Goal: Download file/media

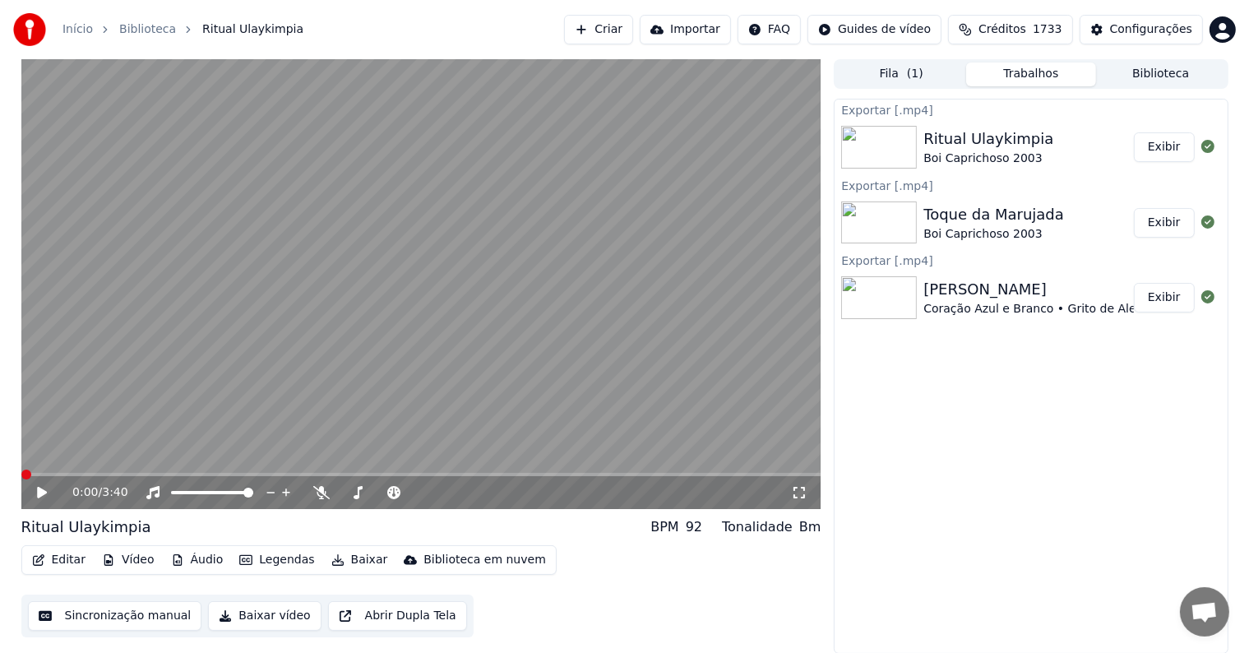
click at [1164, 145] on button "Exibir" at bounding box center [1164, 147] width 61 height 30
click at [1154, 70] on button "Biblioteca" at bounding box center [1161, 75] width 130 height 24
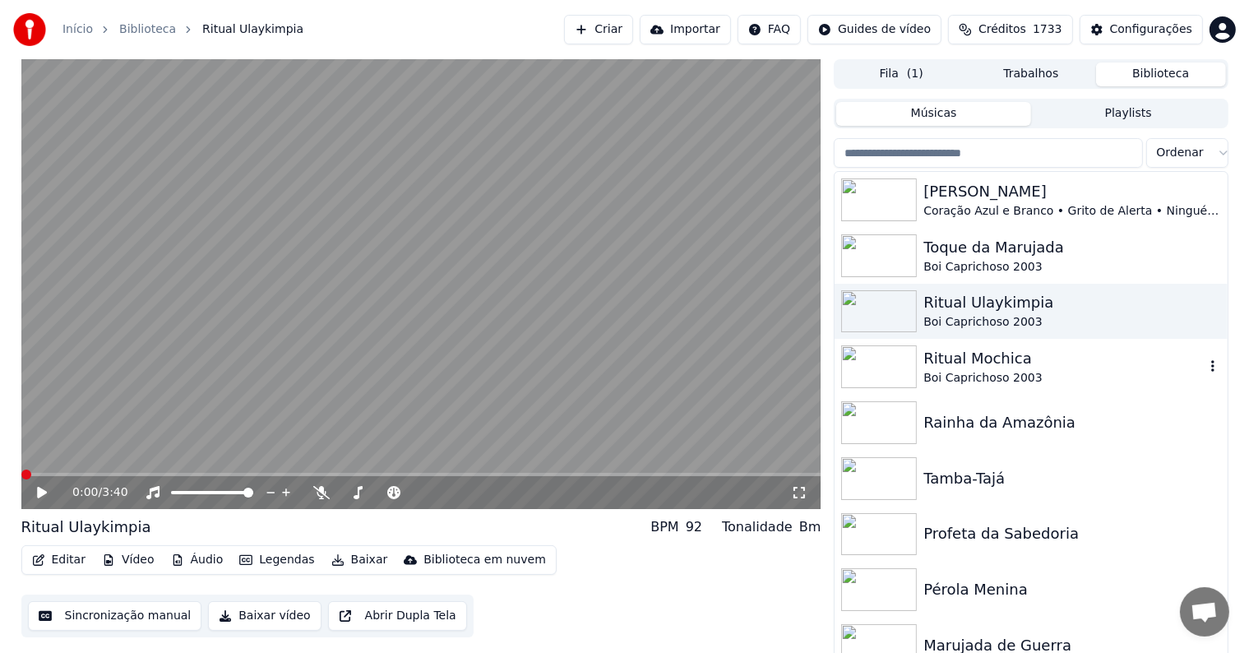
click at [961, 373] on div "Boi Caprichoso 2003" at bounding box center [1064, 378] width 280 height 16
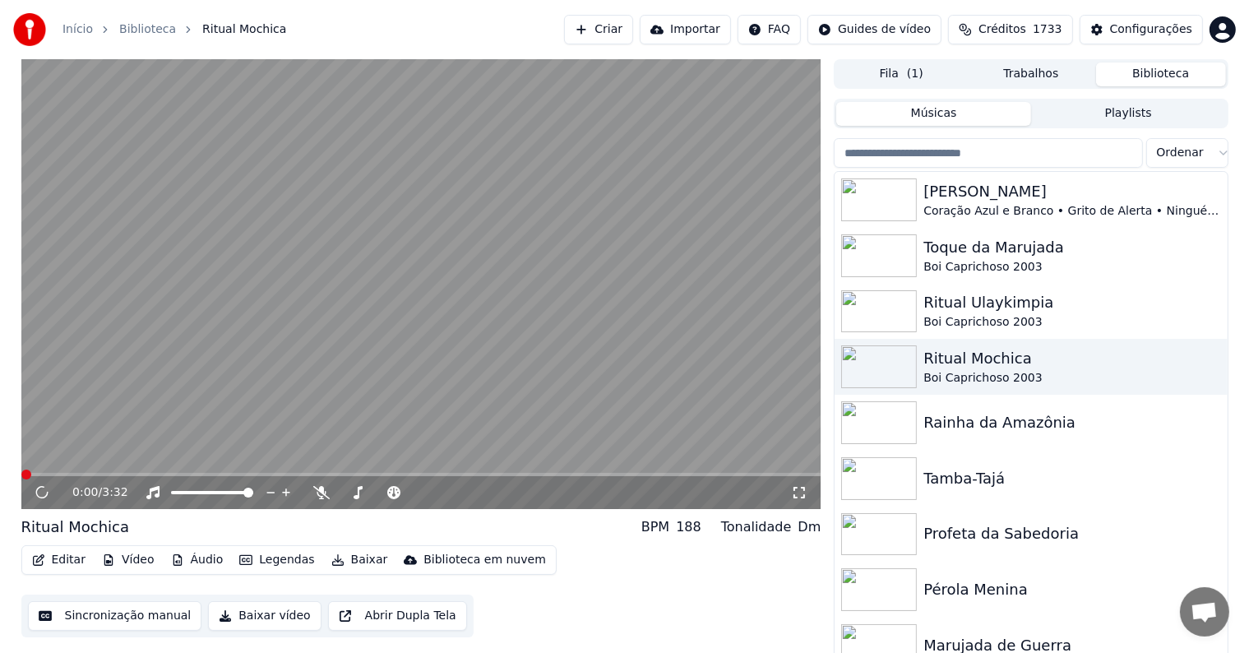
click at [901, 75] on button "Fila ( 1 )" at bounding box center [901, 75] width 130 height 24
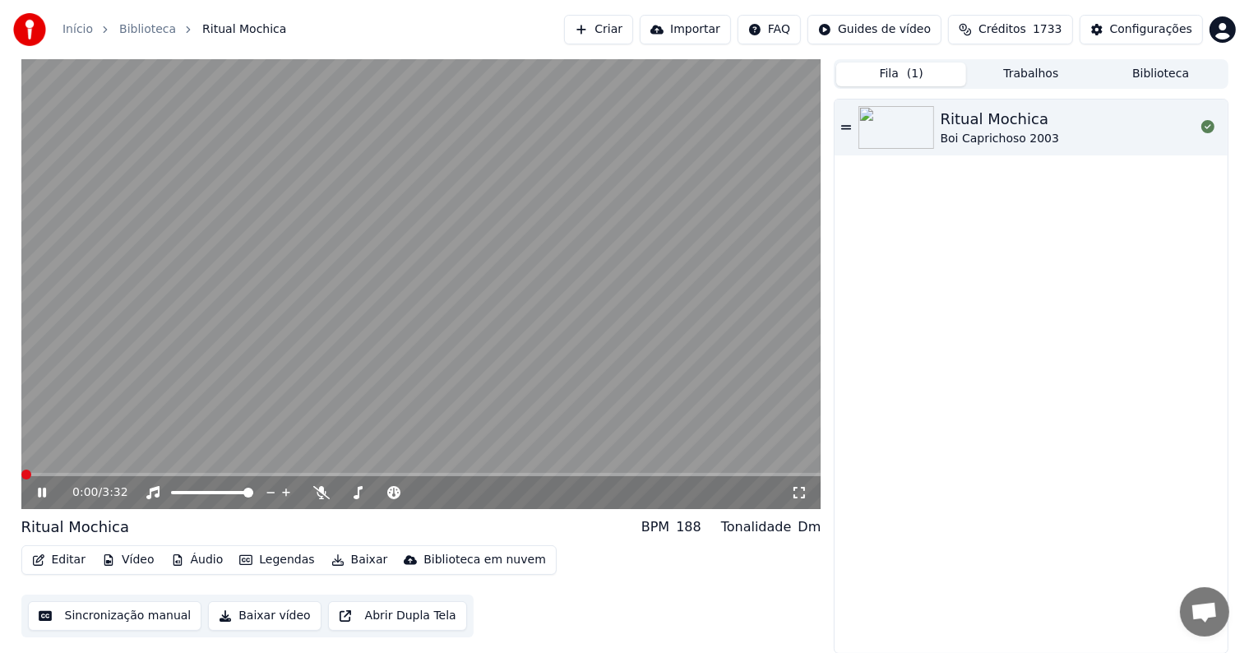
click at [1000, 67] on button "Trabalhos" at bounding box center [1031, 75] width 130 height 24
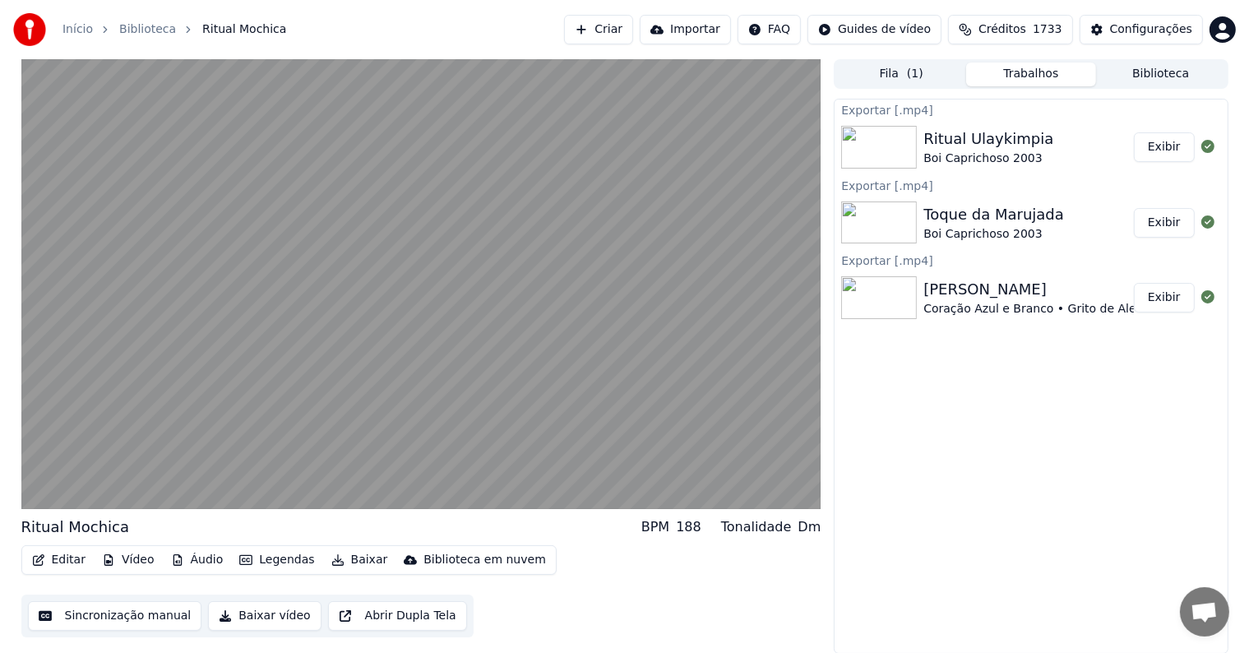
click at [1156, 75] on button "Biblioteca" at bounding box center [1161, 75] width 130 height 24
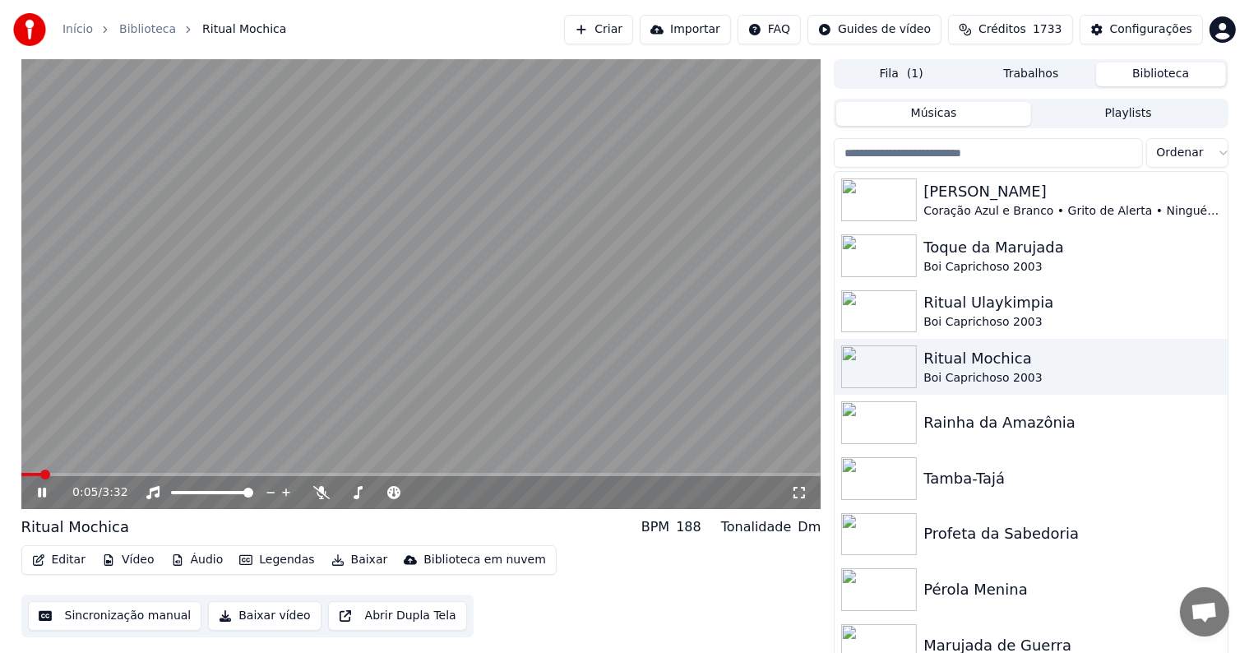
click at [342, 559] on button "Baixar" at bounding box center [360, 560] width 70 height 23
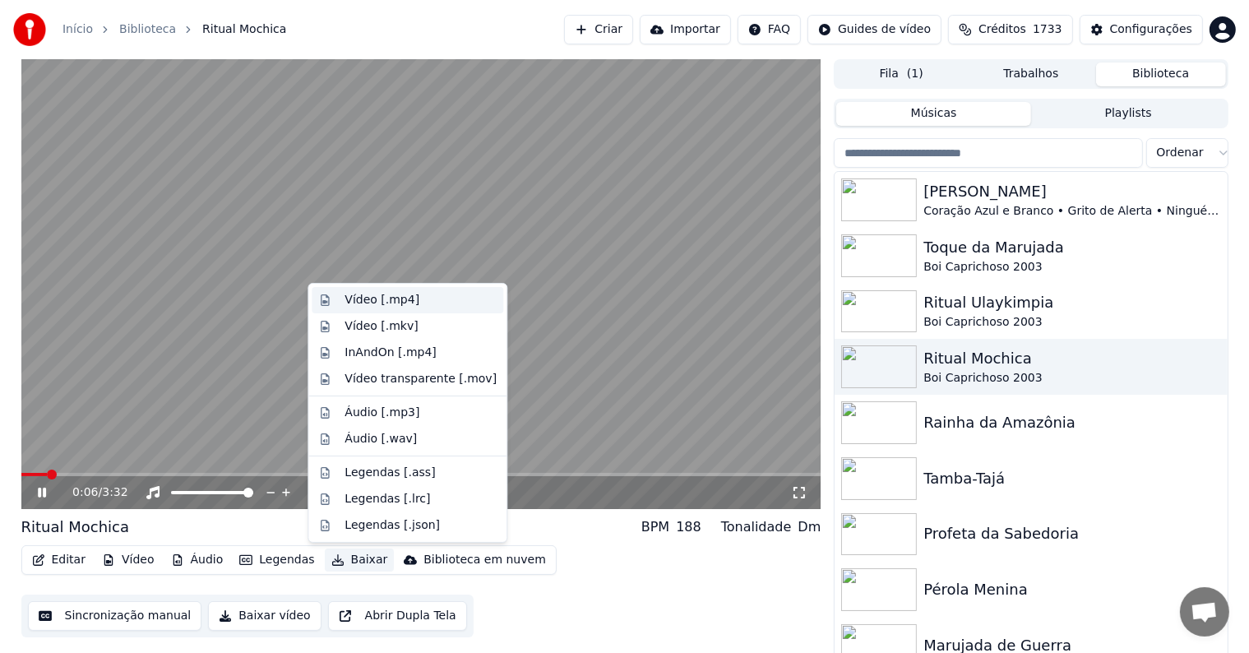
click at [375, 297] on div "Vídeo [.mp4]" at bounding box center [382, 300] width 75 height 16
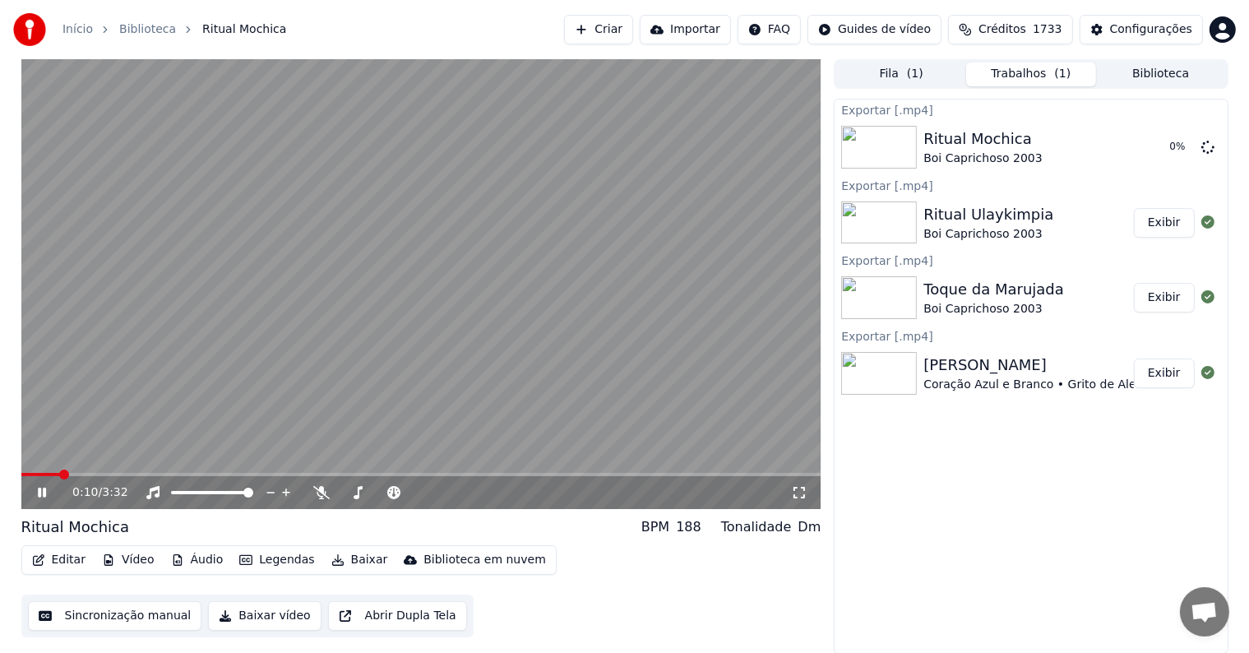
click at [1172, 374] on button "Exibir" at bounding box center [1164, 374] width 61 height 30
click at [1178, 421] on div "Exportar [.mp4] Ritual Mochica Boi Caprichoso 2003 0 % Exportar [.mp4] Ritual U…" at bounding box center [1031, 376] width 394 height 555
click at [582, 229] on video at bounding box center [421, 284] width 800 height 450
